Goal: Task Accomplishment & Management: Use online tool/utility

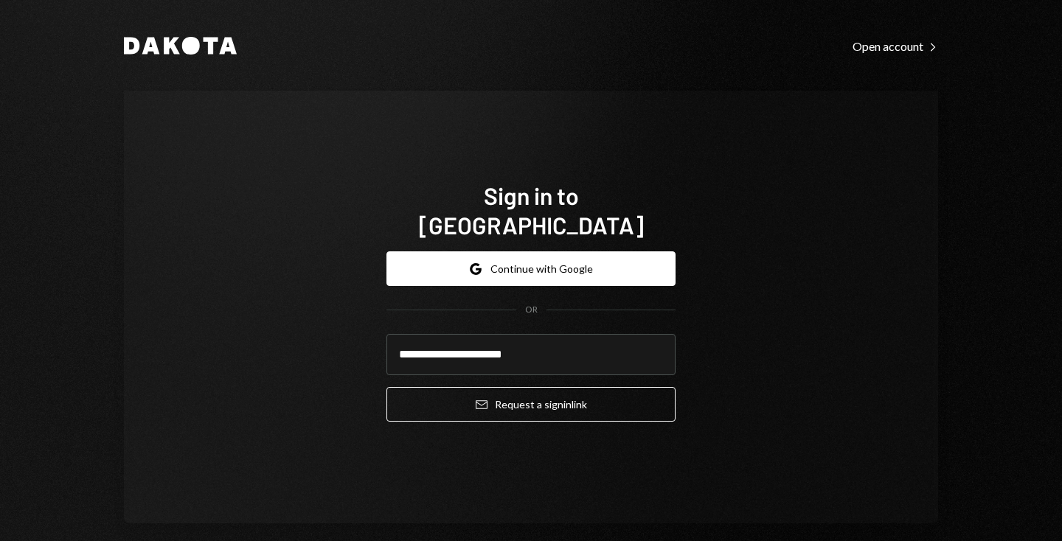
type input "**********"
click at [387, 387] on button "Email Request a sign in link" at bounding box center [531, 404] width 289 height 35
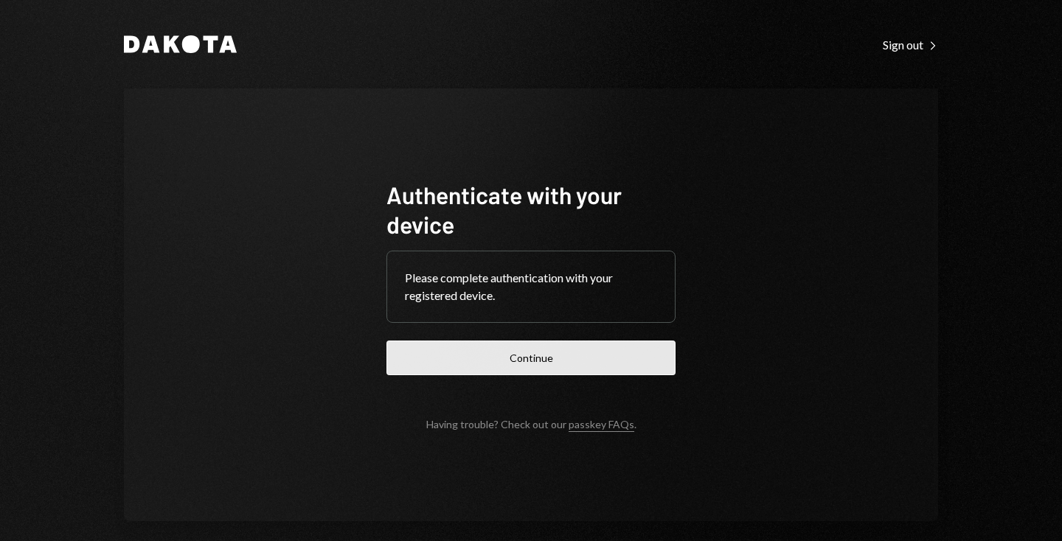
click at [526, 354] on button "Continue" at bounding box center [531, 358] width 289 height 35
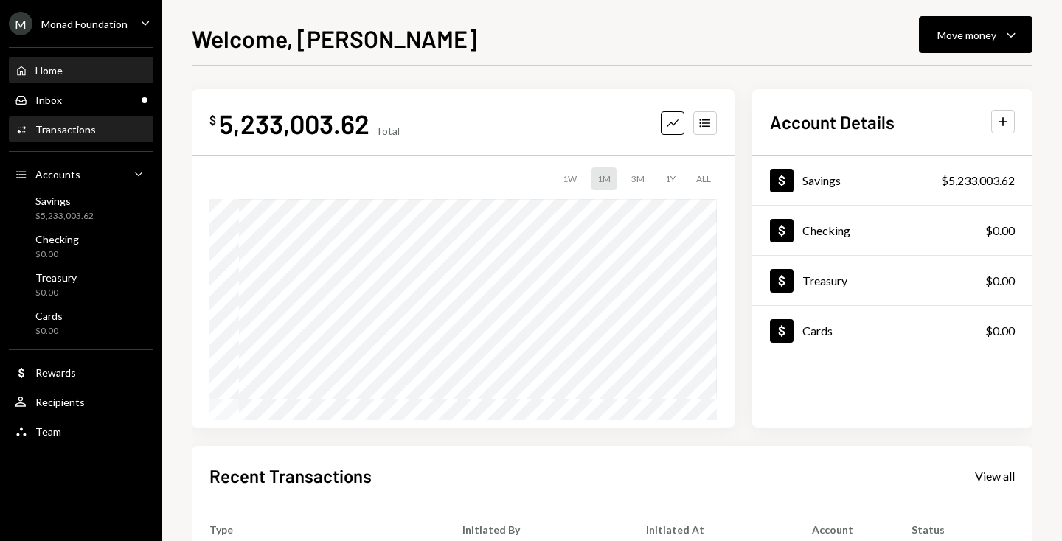
click at [73, 127] on div "Transactions" at bounding box center [65, 129] width 60 height 13
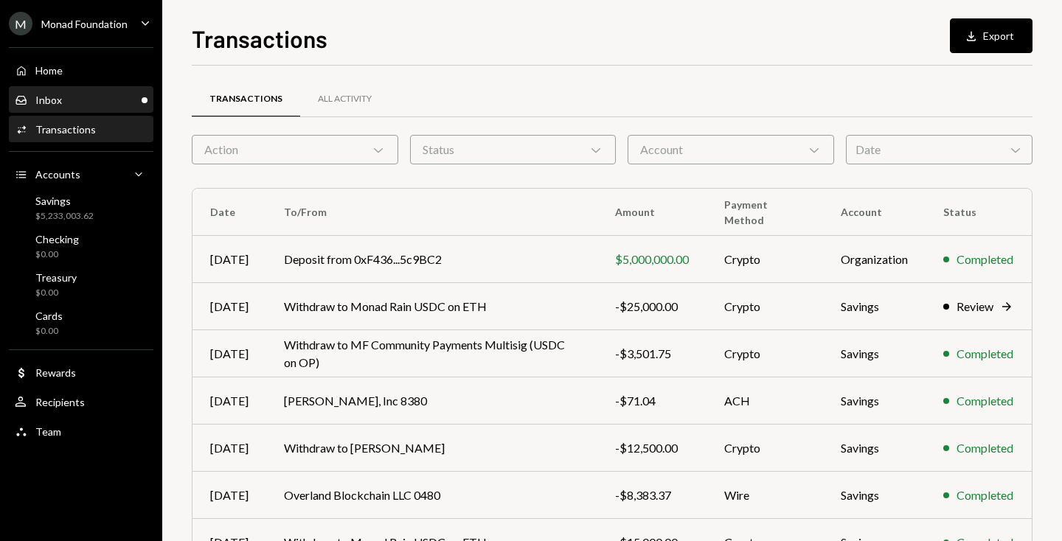
click at [78, 98] on div "Inbox Inbox" at bounding box center [81, 100] width 133 height 13
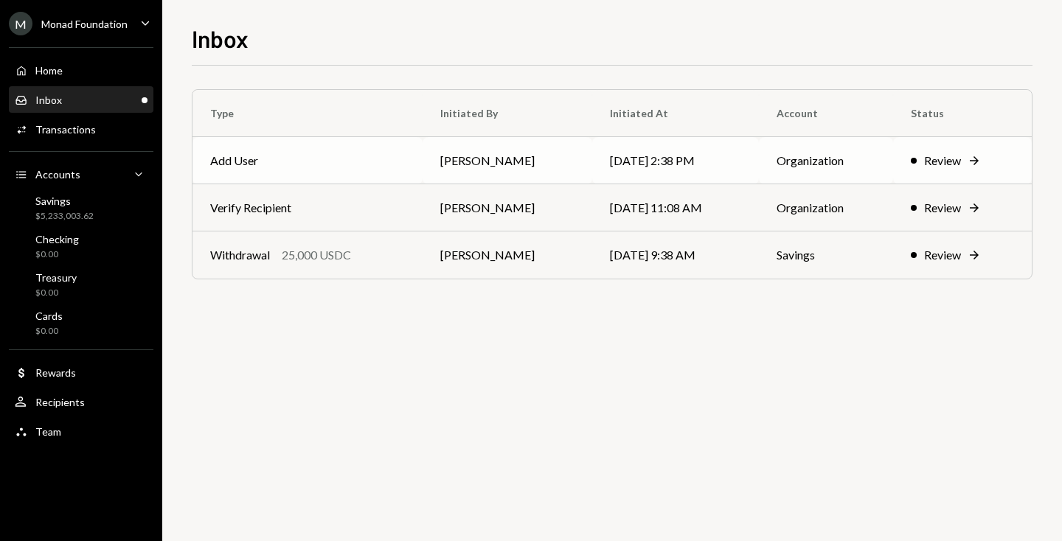
click at [941, 160] on div "Review" at bounding box center [942, 161] width 37 height 18
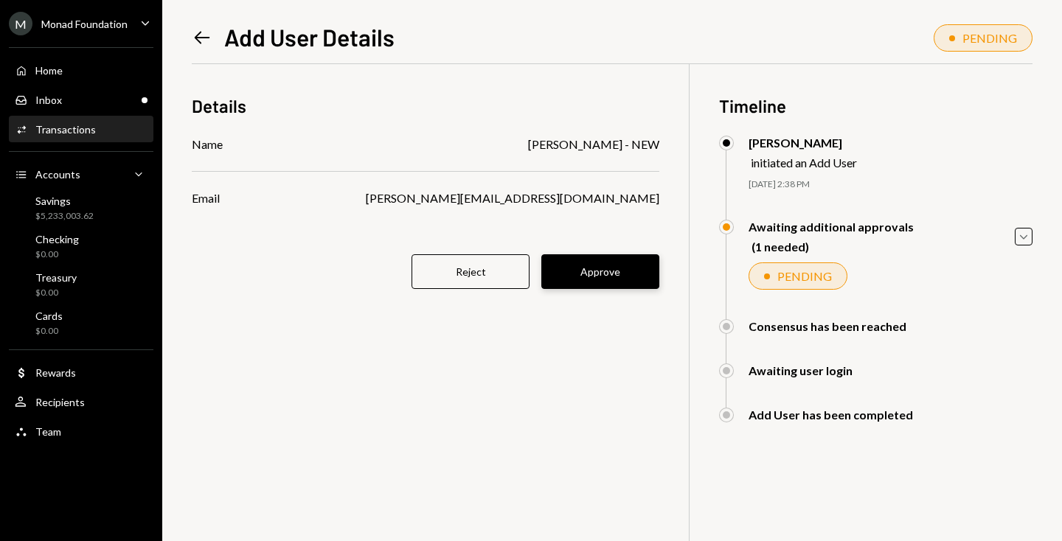
click at [615, 277] on button "Approve" at bounding box center [600, 272] width 118 height 35
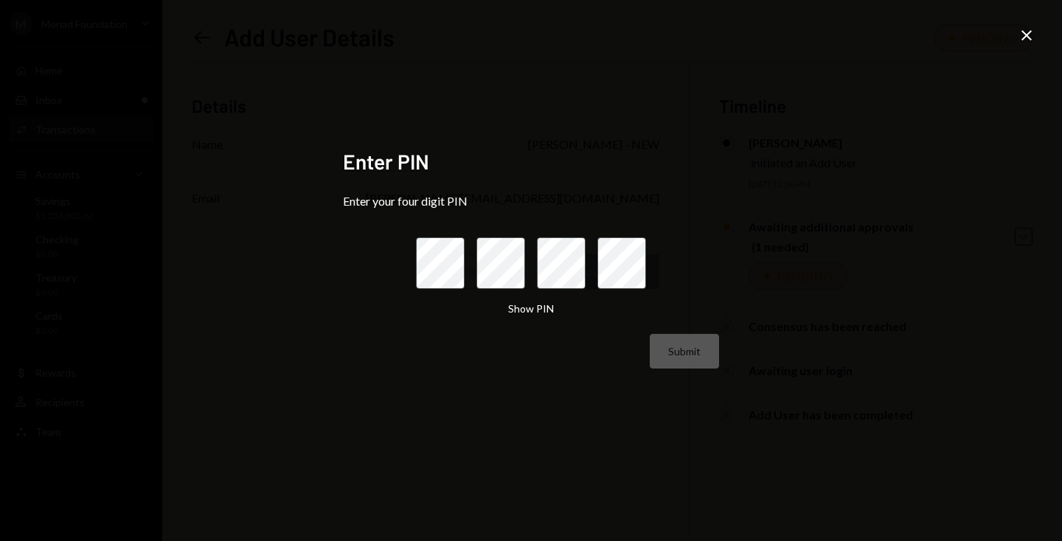
click at [448, 264] on keeper-lock "Open Keeper Popup" at bounding box center [454, 264] width 18 height 18
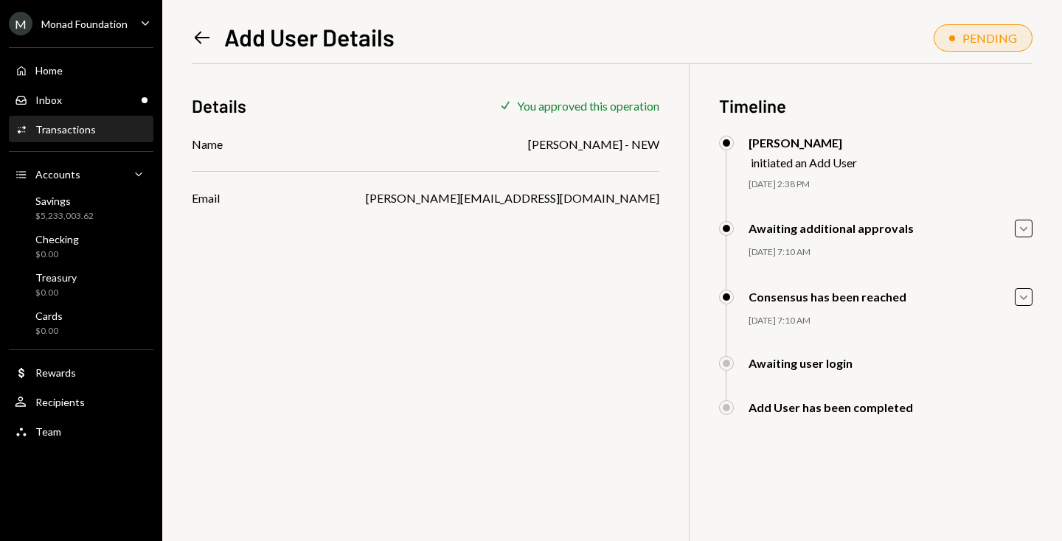
click at [198, 35] on icon at bounding box center [202, 37] width 15 height 13
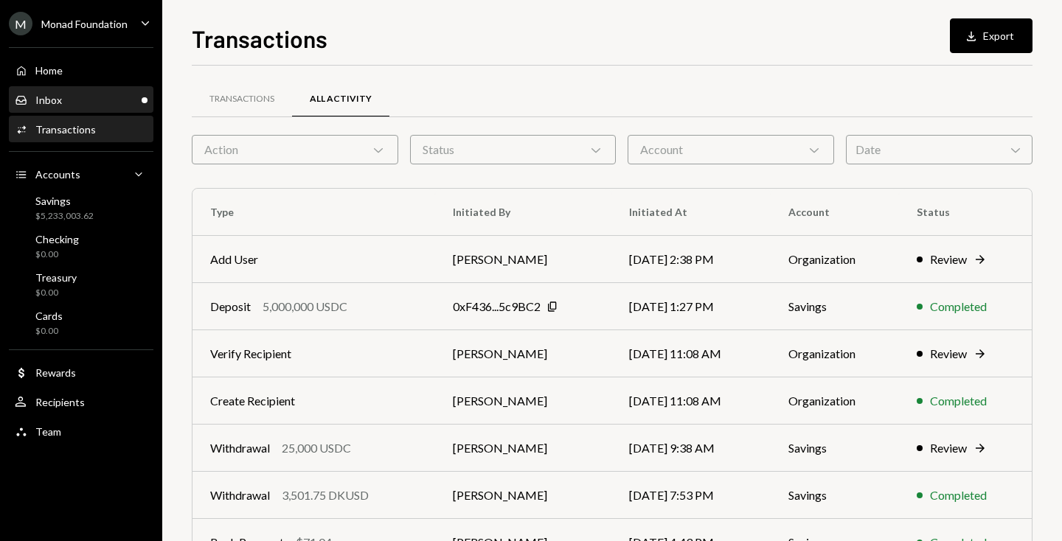
click at [77, 99] on div "Inbox Inbox" at bounding box center [81, 100] width 133 height 13
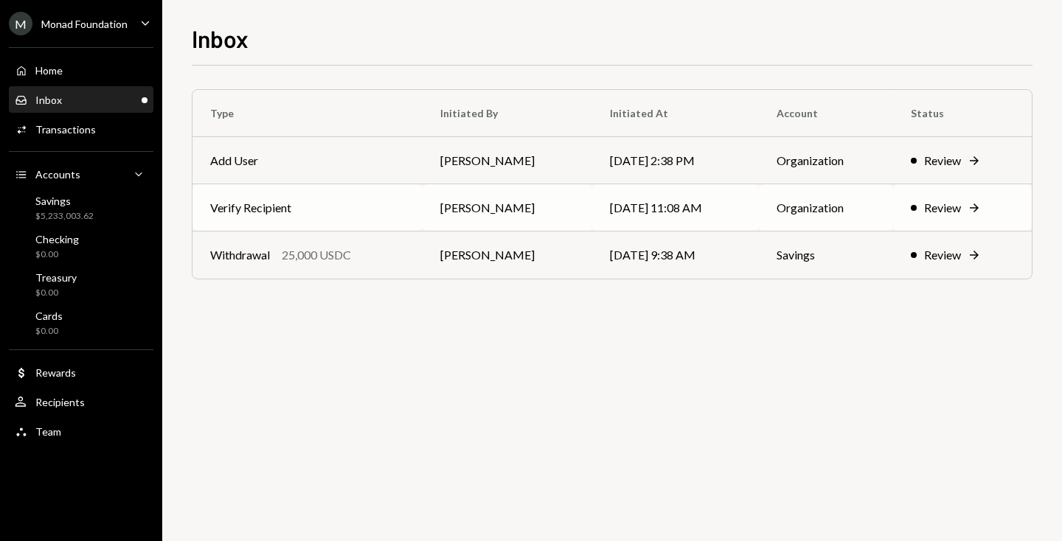
click at [527, 198] on td "[PERSON_NAME]" at bounding box center [508, 207] width 170 height 47
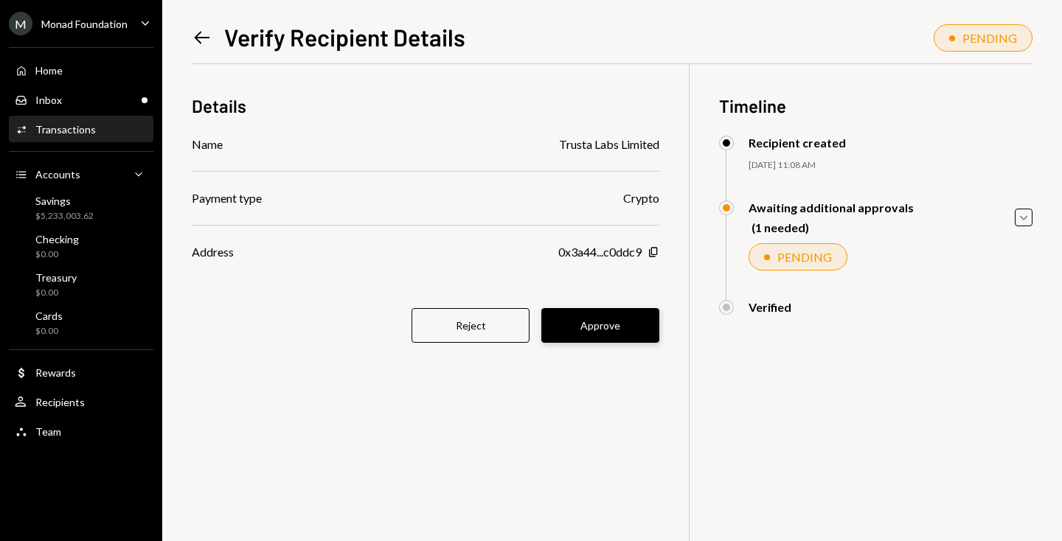
click at [586, 331] on button "Approve" at bounding box center [600, 325] width 118 height 35
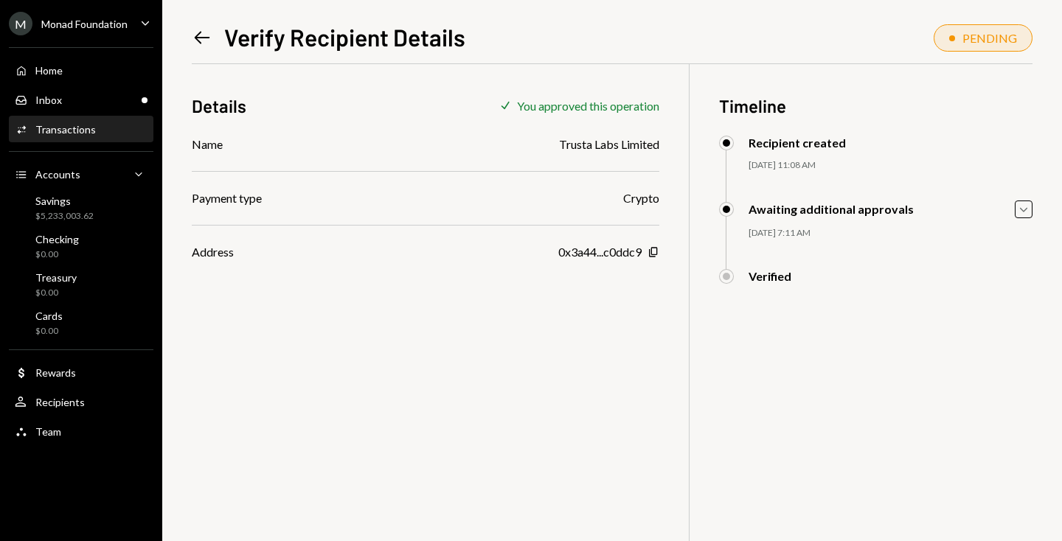
click at [201, 40] on icon "Left Arrow" at bounding box center [202, 37] width 21 height 21
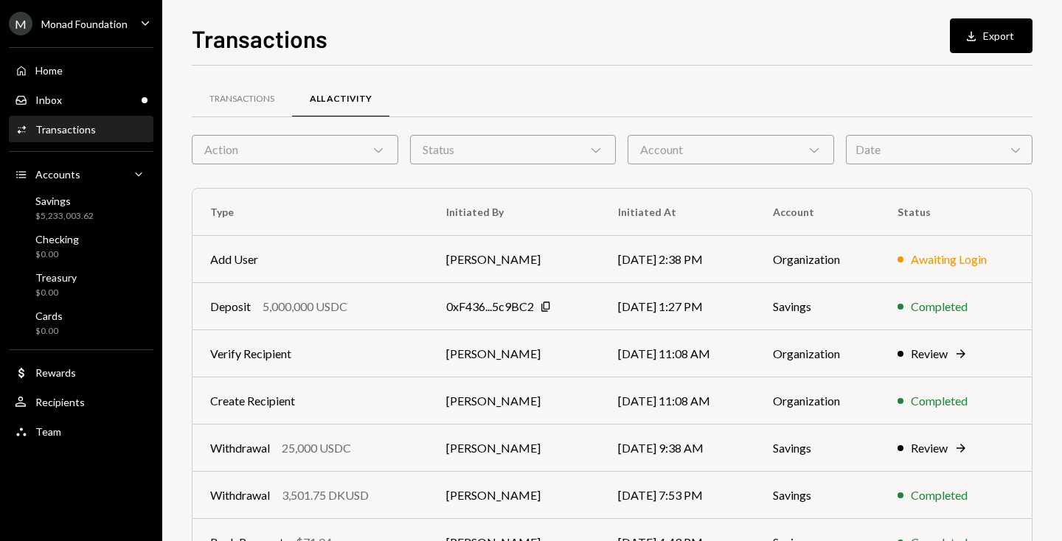
click at [61, 98] on div "Inbox Inbox" at bounding box center [81, 100] width 133 height 13
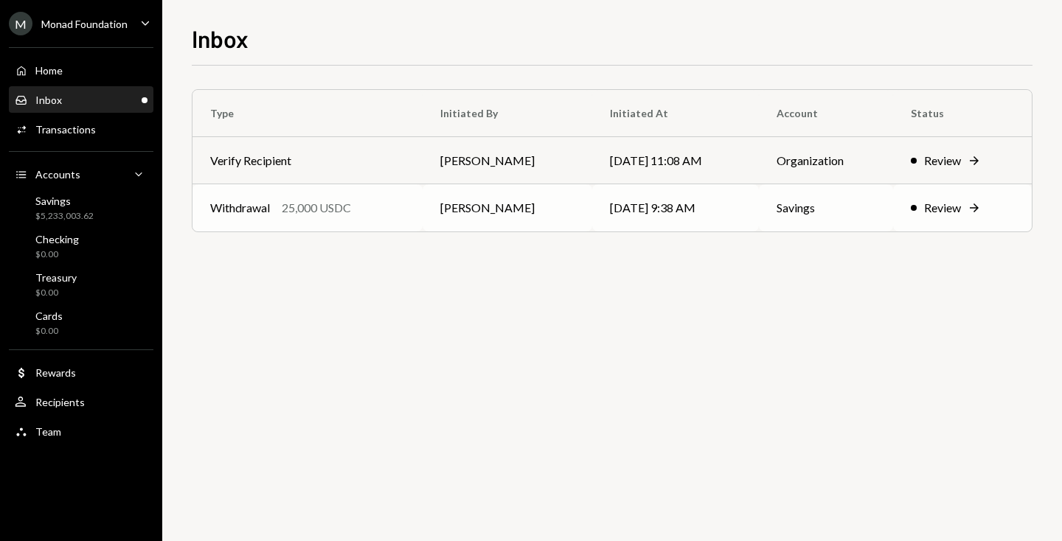
click at [715, 207] on td "[DATE] 9:38 AM" at bounding box center [675, 207] width 167 height 47
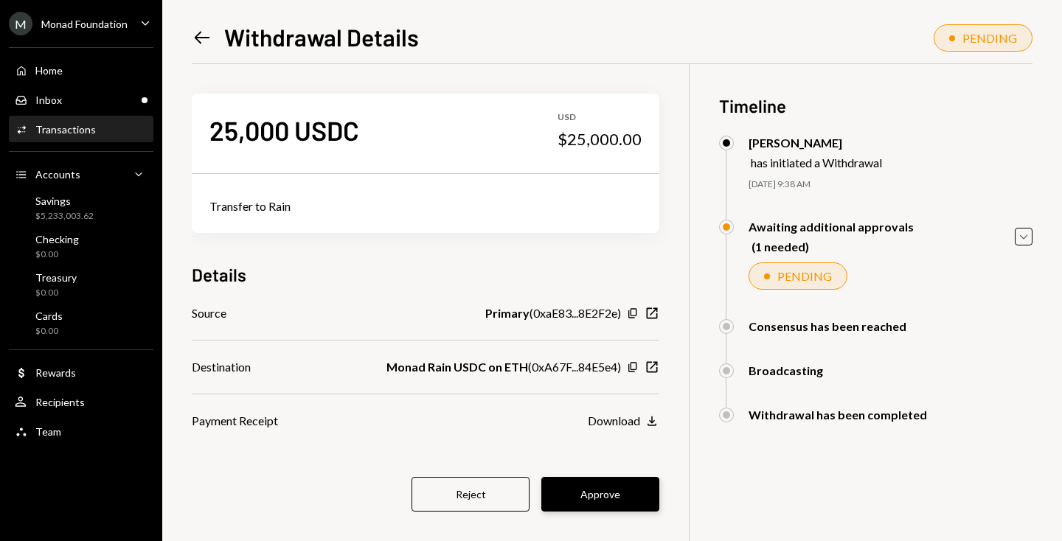
click at [584, 499] on button "Approve" at bounding box center [600, 494] width 118 height 35
